Goal: Check status: Check status

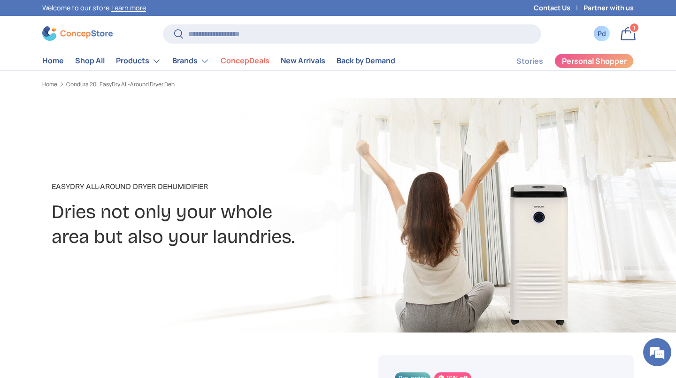
click at [598, 37] on div "Pd" at bounding box center [601, 34] width 10 height 10
click at [596, 37] on div "Pd" at bounding box center [601, 33] width 15 height 15
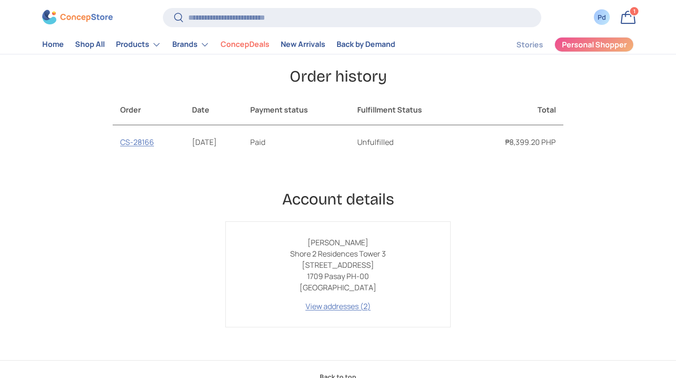
scroll to position [201, 0]
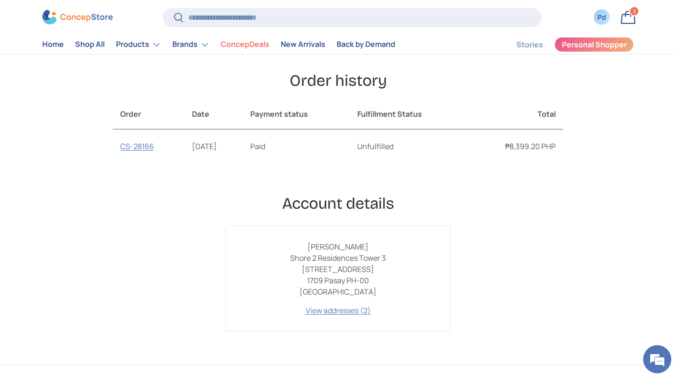
scroll to position [118, 0]
click at [439, 165] on td "Unfulfilled" at bounding box center [408, 148] width 117 height 34
click at [120, 153] on link "CS-28166" at bounding box center [137, 148] width 34 height 10
